Goal: Book appointment/travel/reservation

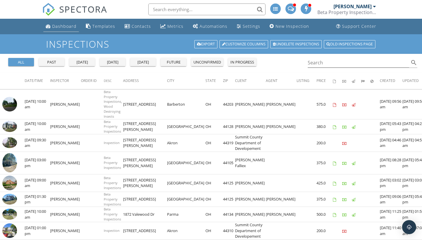
click at [53, 26] on div "Dashboard" at bounding box center [64, 26] width 24 height 6
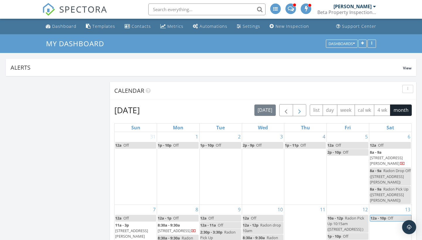
click at [300, 111] on span "button" at bounding box center [299, 110] width 7 height 7
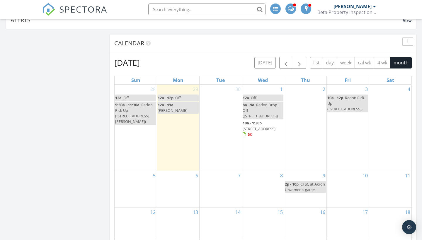
scroll to position [47, 0]
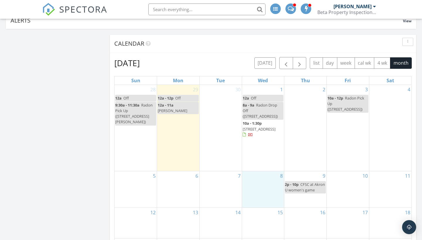
click at [251, 172] on div "8" at bounding box center [263, 190] width 42 height 37
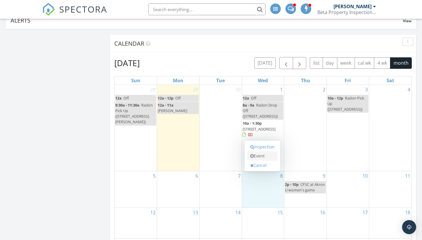
click at [254, 157] on icon at bounding box center [252, 156] width 4 height 4
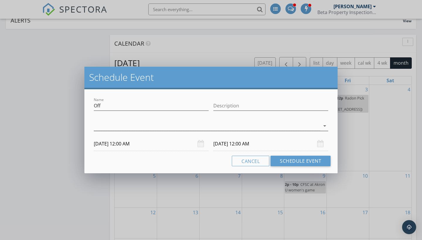
click at [323, 125] on icon "arrow_drop_down" at bounding box center [324, 126] width 7 height 7
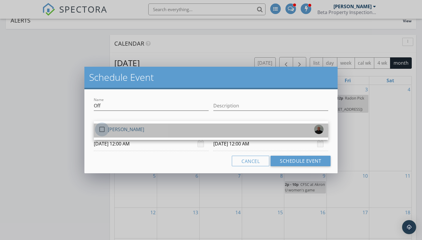
click at [99, 128] on div at bounding box center [102, 130] width 10 height 10
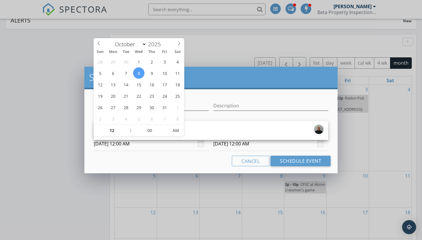
click at [105, 144] on input "[DATE] 12:00 AM" at bounding box center [151, 144] width 115 height 14
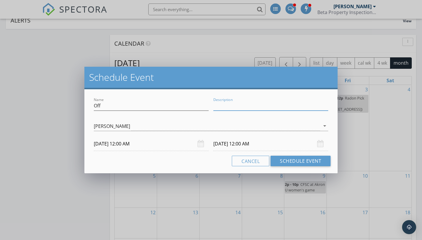
click at [238, 108] on input "Description" at bounding box center [270, 106] width 115 height 10
type input "CFHS girls soccer"
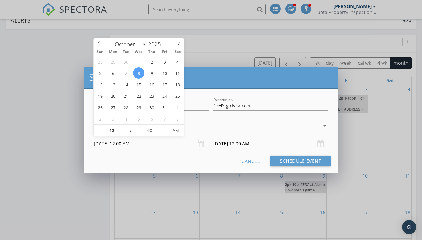
click at [162, 140] on input "[DATE] 12:00 AM" at bounding box center [151, 144] width 115 height 14
type input "01"
type input "[DATE] 1:00 AM"
click at [128, 127] on span at bounding box center [128, 128] width 4 height 6
type input "[DATE] 1:00 AM"
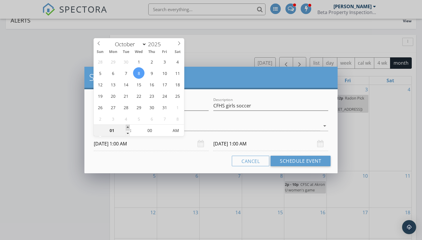
type input "02"
type input "[DATE] 2:00 AM"
click at [128, 127] on span at bounding box center [128, 128] width 4 height 6
type input "[DATE] 2:00 AM"
type input "03"
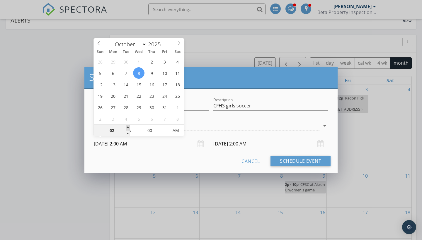
type input "[DATE] 3:00 AM"
click at [128, 127] on span at bounding box center [128, 128] width 4 height 6
type input "[DATE] 3:00 AM"
type input "[DATE] 3:00 PM"
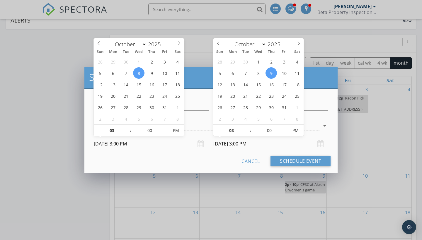
click at [262, 145] on input "[DATE] 3:00 PM" at bounding box center [270, 144] width 115 height 14
type input "[DATE] 3:00 PM"
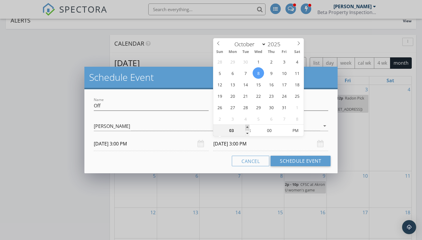
type input "04"
type input "[DATE] 4:00 PM"
click at [246, 128] on span at bounding box center [247, 128] width 4 height 6
type input "05"
type input "10/08/2025 5:00 PM"
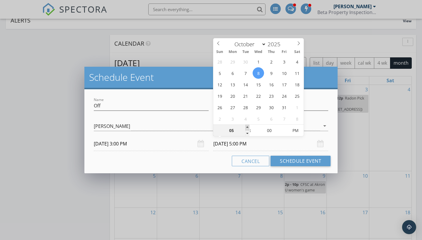
click at [246, 128] on span at bounding box center [247, 128] width 4 height 6
type input "06"
type input "10/08/2025 6:00 PM"
click at [246, 128] on span at bounding box center [247, 128] width 4 height 6
type input "07"
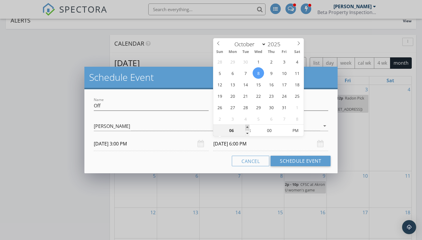
type input "10/08/2025 7:00 PM"
click at [246, 128] on span at bounding box center [247, 128] width 4 height 6
type input "08"
type input "10/08/2025 8:00 PM"
click at [246, 128] on span at bounding box center [247, 128] width 4 height 6
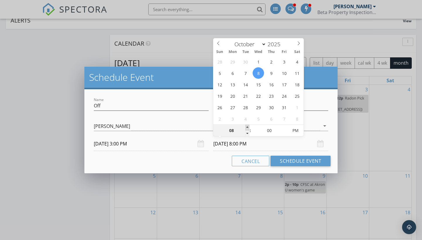
type input "09"
type input "10/08/2025 9:00 PM"
click at [246, 128] on span at bounding box center [247, 128] width 4 height 6
click at [279, 162] on button "Schedule Event" at bounding box center [301, 161] width 60 height 11
